Goal: Use online tool/utility: Utilize a website feature to perform a specific function

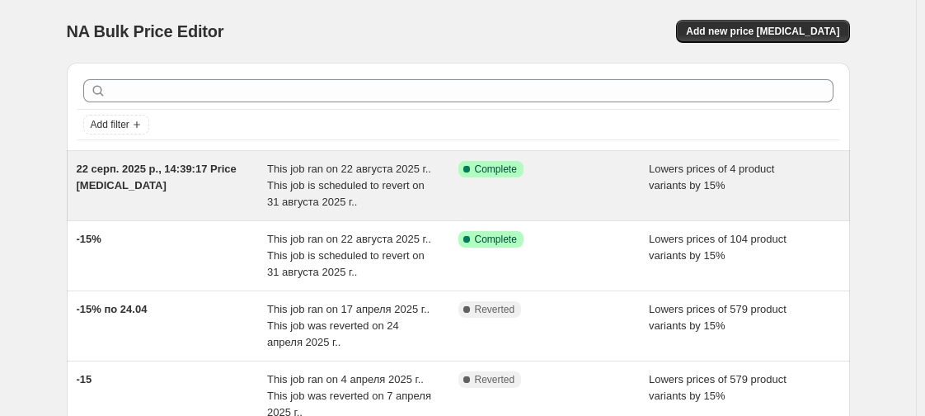
click at [495, 177] on div "Success Complete Complete" at bounding box center [553, 185] width 191 height 49
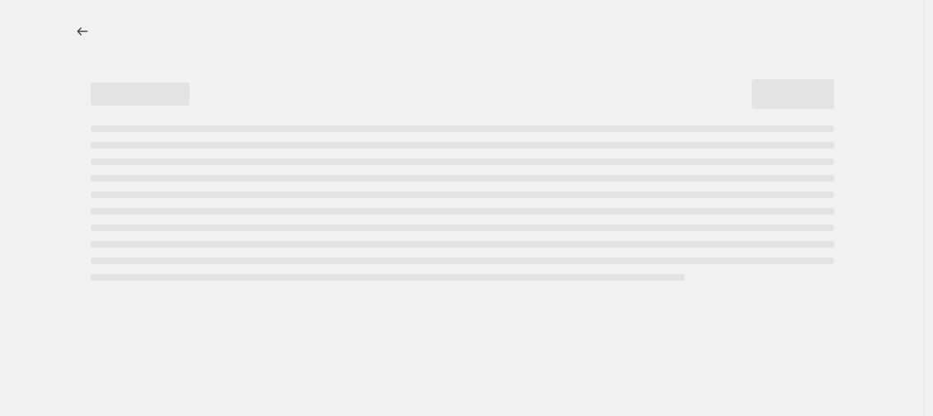
select select "percentage"
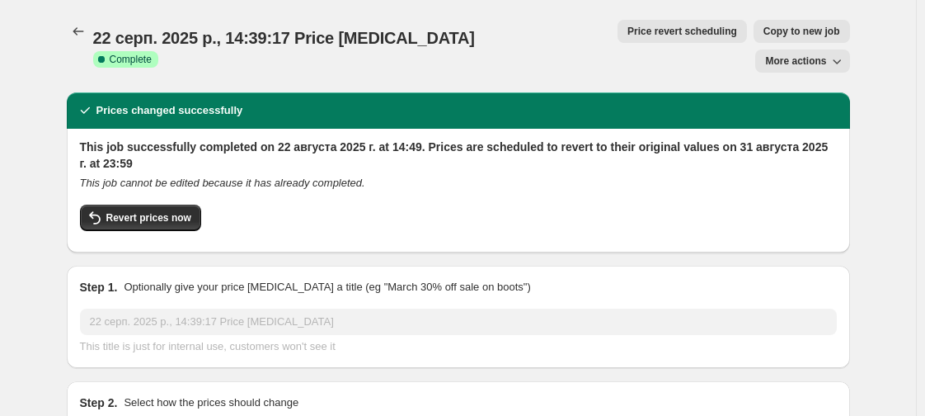
click at [804, 54] on span "More actions" at bounding box center [795, 60] width 61 height 13
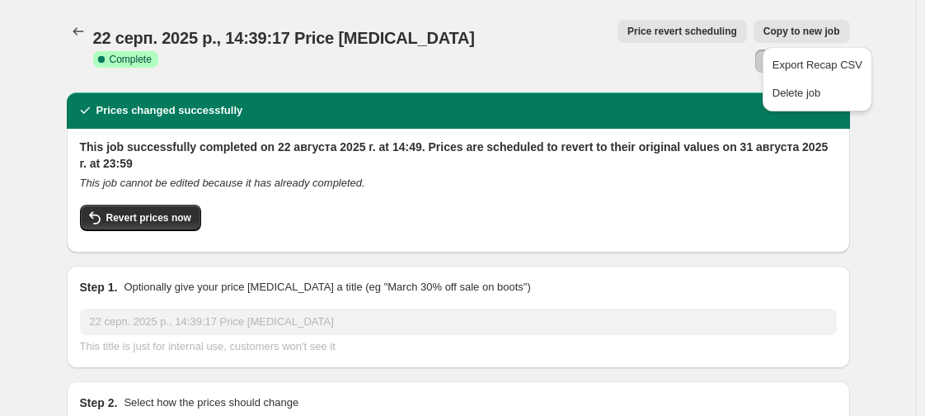
click at [628, 37] on span "Price revert scheduling" at bounding box center [683, 31] width 110 height 13
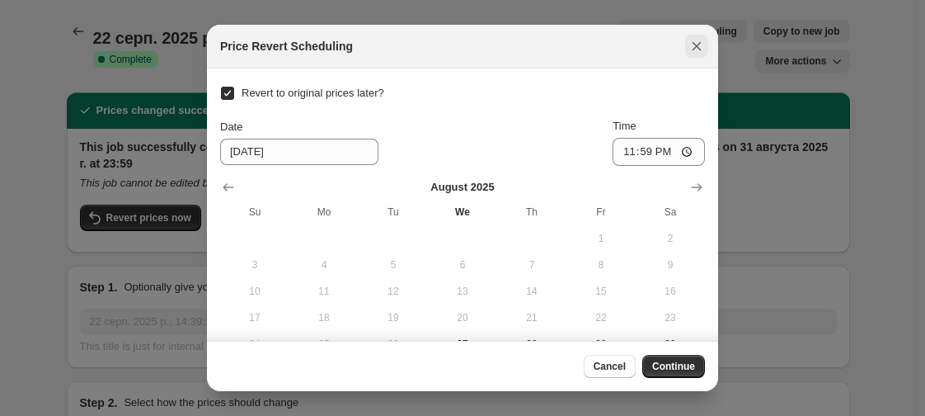
click at [693, 40] on icon "Close" at bounding box center [697, 46] width 16 height 16
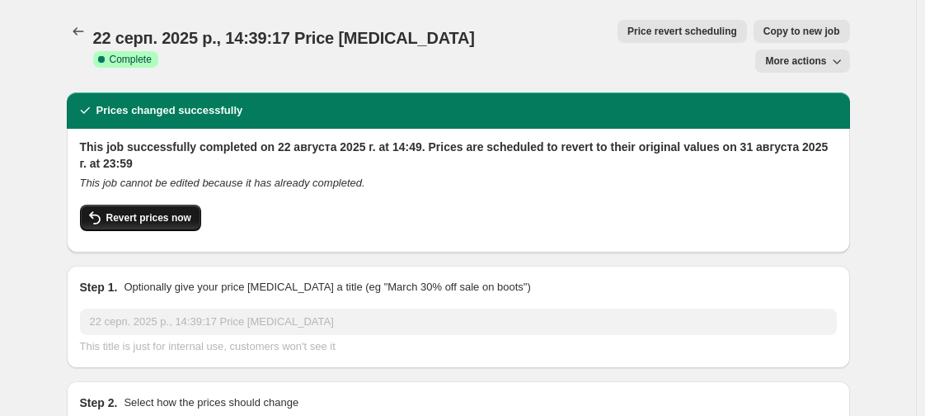
click at [154, 204] on button "Revert prices now" at bounding box center [140, 217] width 121 height 26
checkbox input "false"
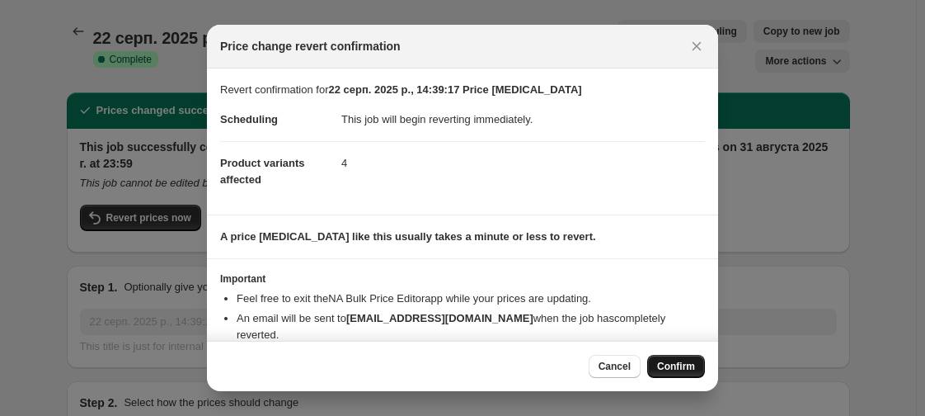
click at [680, 369] on span "Confirm" at bounding box center [676, 366] width 38 height 13
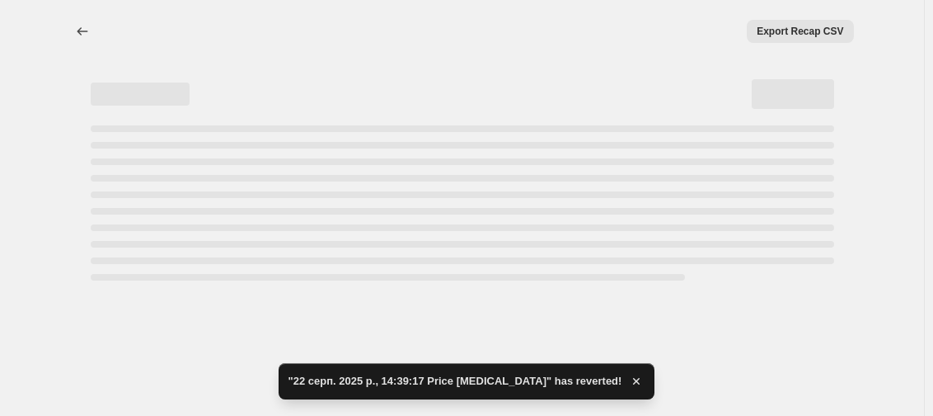
select select "percentage"
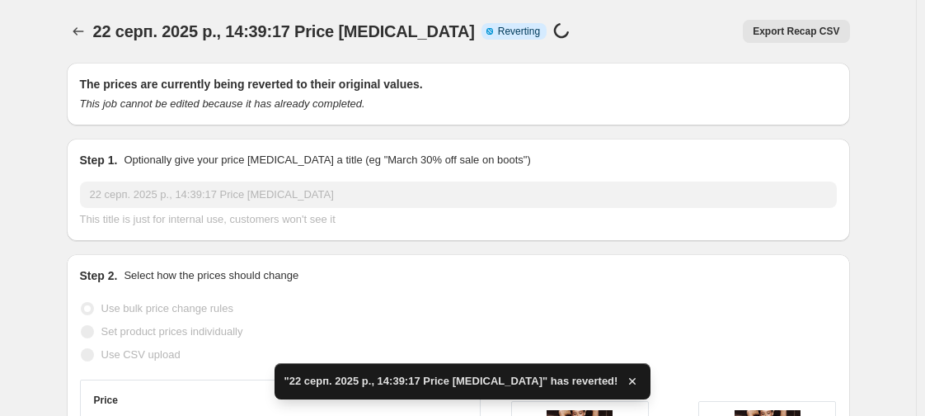
checkbox input "true"
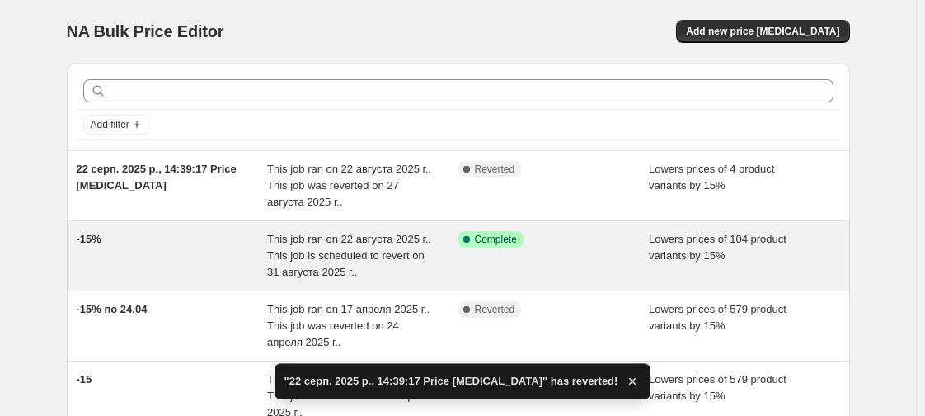
click at [261, 242] on div "-15%" at bounding box center [172, 255] width 191 height 49
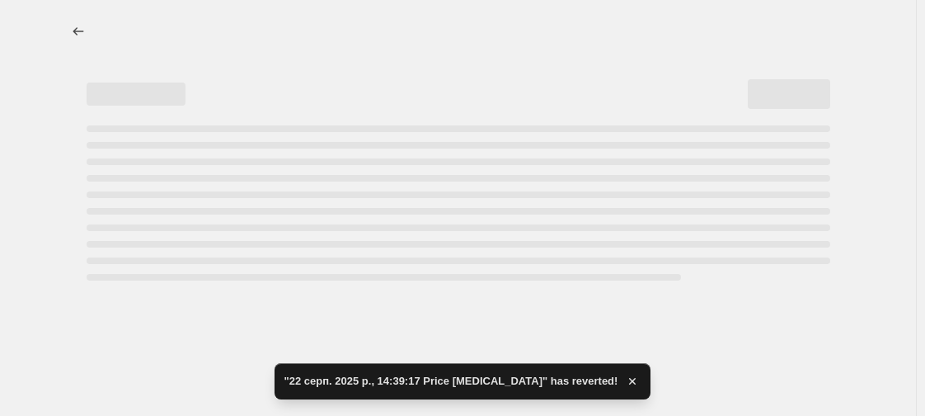
select select "percentage"
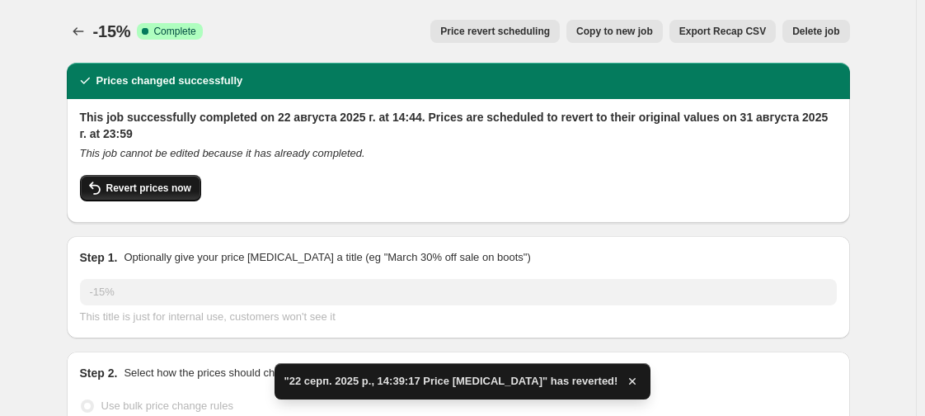
click at [127, 191] on span "Revert prices now" at bounding box center [148, 187] width 85 height 13
checkbox input "false"
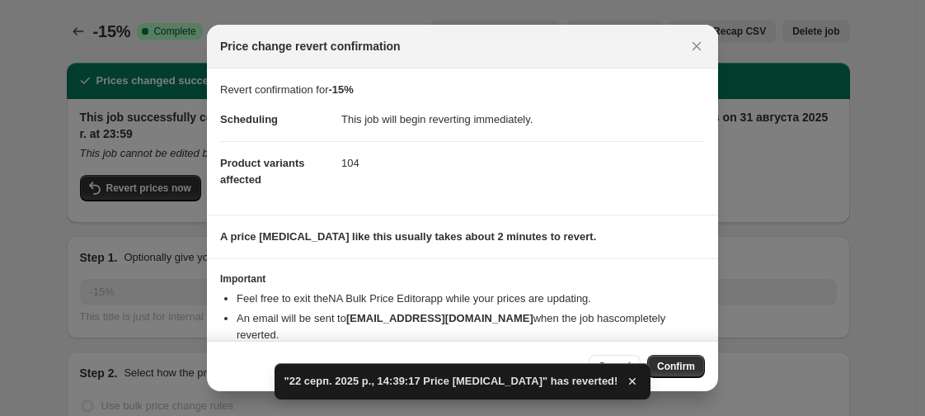
scroll to position [57, 0]
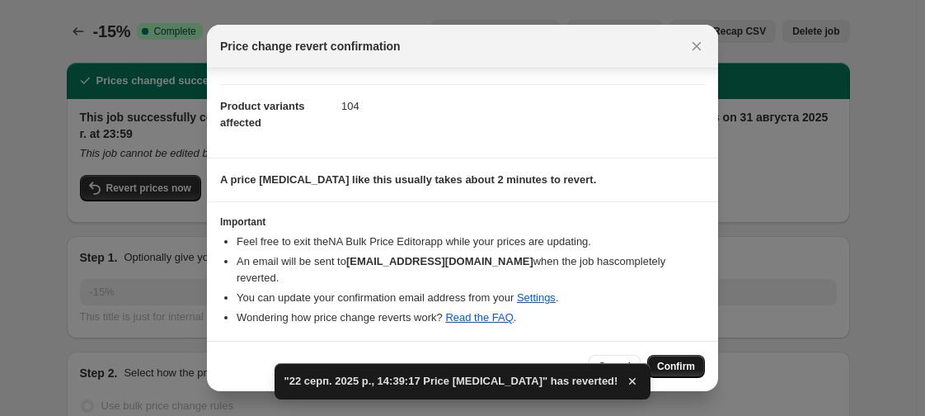
click at [684, 371] on span "Confirm" at bounding box center [676, 366] width 38 height 13
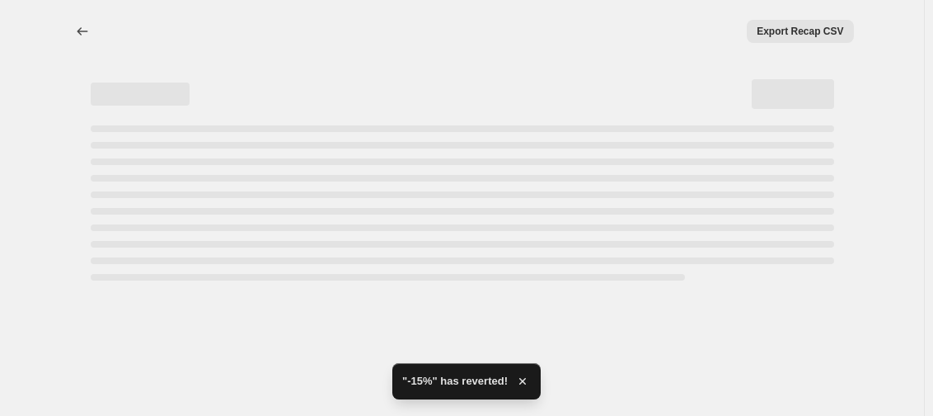
select select "percentage"
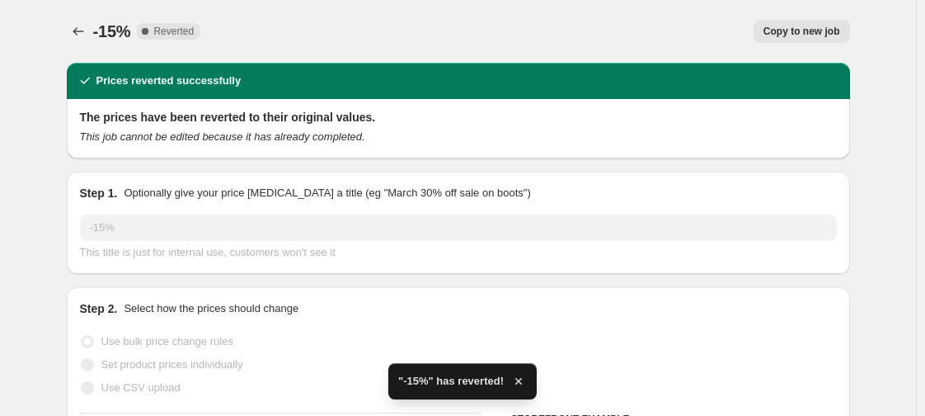
checkbox input "true"
